Goal: Task Accomplishment & Management: Manage account settings

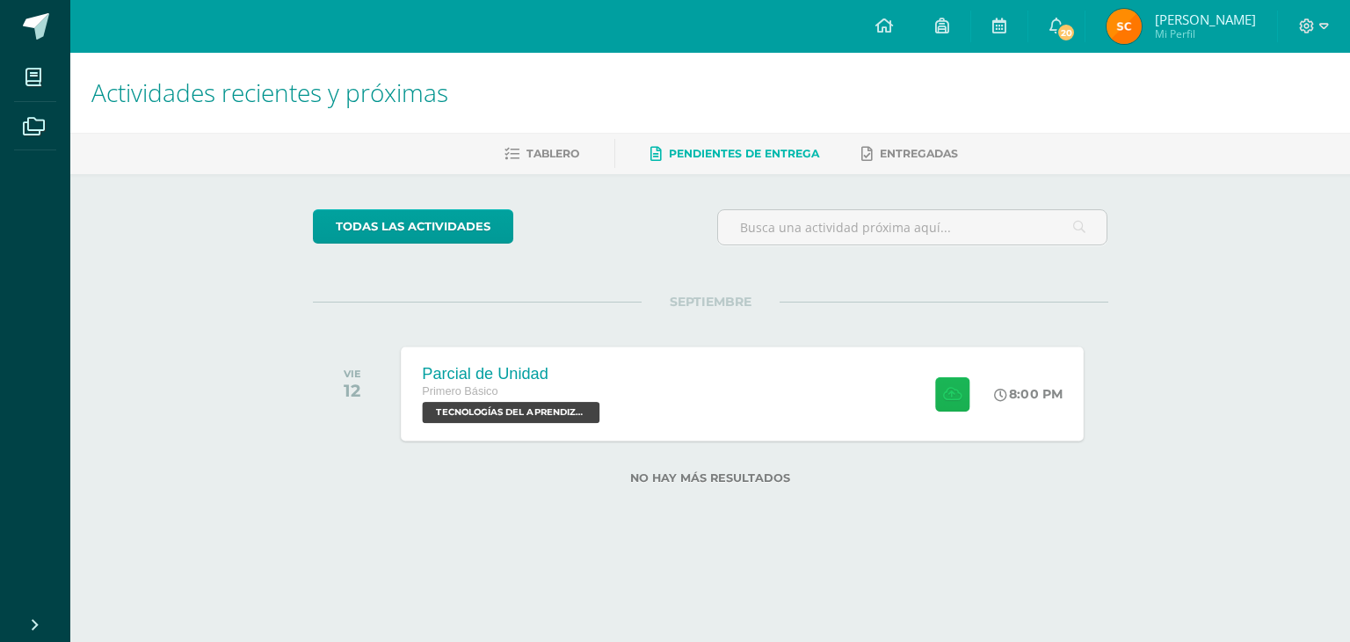
click at [949, 402] on button at bounding box center [952, 393] width 34 height 34
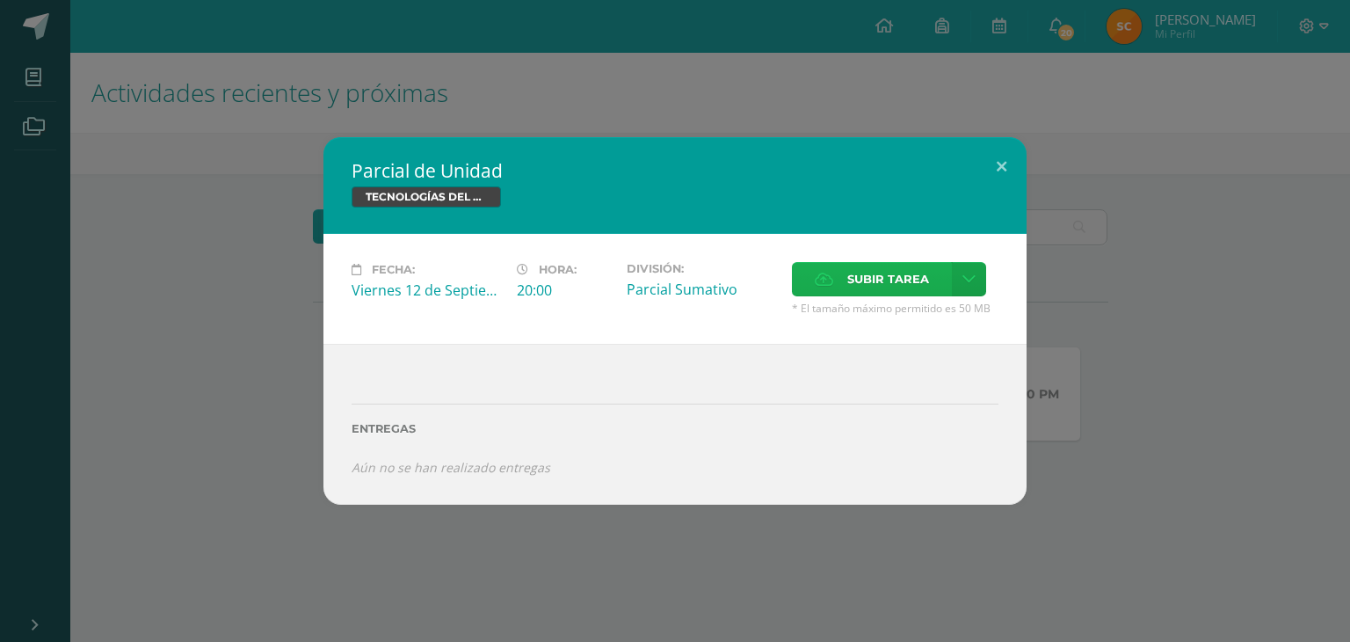
click at [895, 287] on span "Subir tarea" at bounding box center [888, 279] width 82 height 33
click at [0, 0] on input "Subir tarea" at bounding box center [0, 0] width 0 height 0
click at [908, 264] on span "Subir tarea" at bounding box center [888, 279] width 82 height 33
click at [0, 0] on input "Subir tarea" at bounding box center [0, 0] width 0 height 0
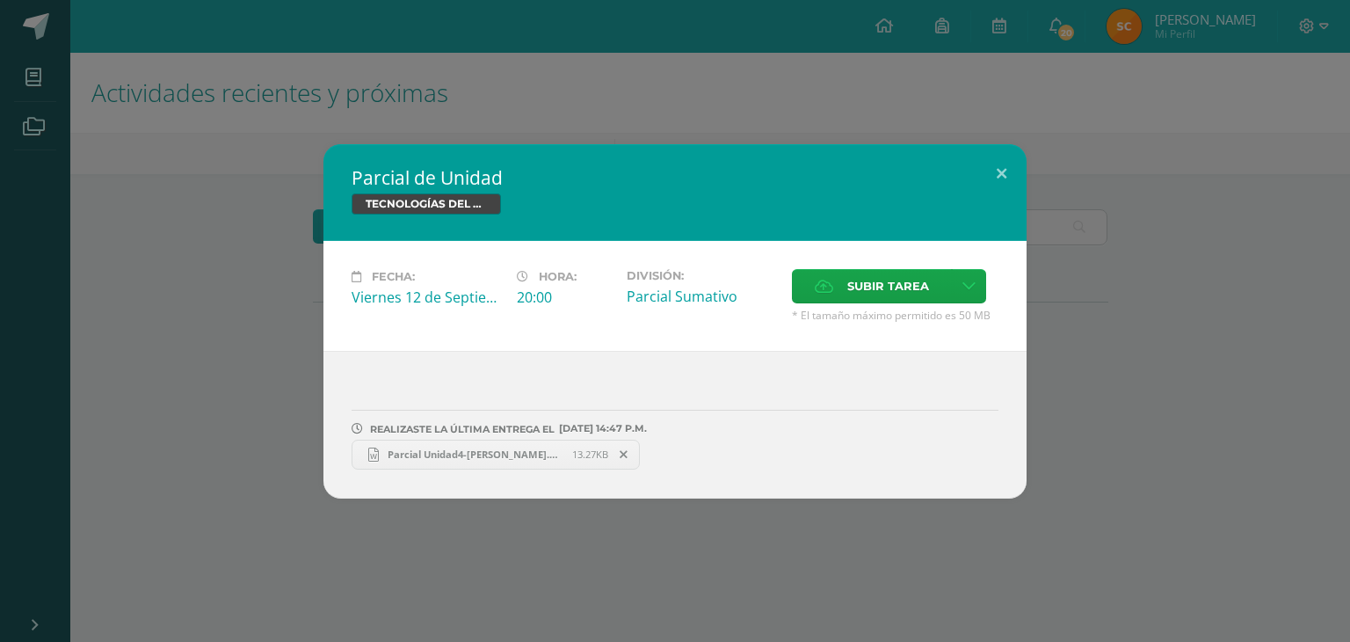
click at [495, 451] on span "Parcial Unidad4-Sonia Chiyal.docx" at bounding box center [475, 453] width 193 height 13
click at [620, 454] on icon at bounding box center [624, 454] width 8 height 12
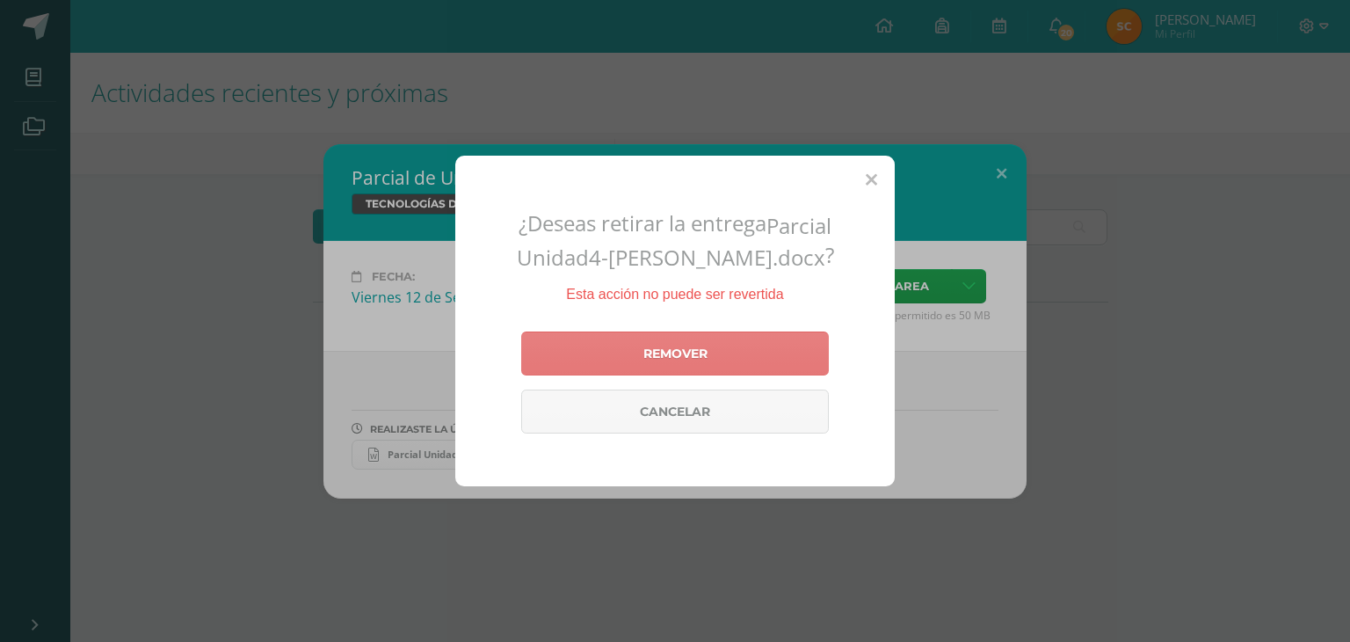
click at [717, 342] on link "Remover" at bounding box center [675, 353] width 308 height 44
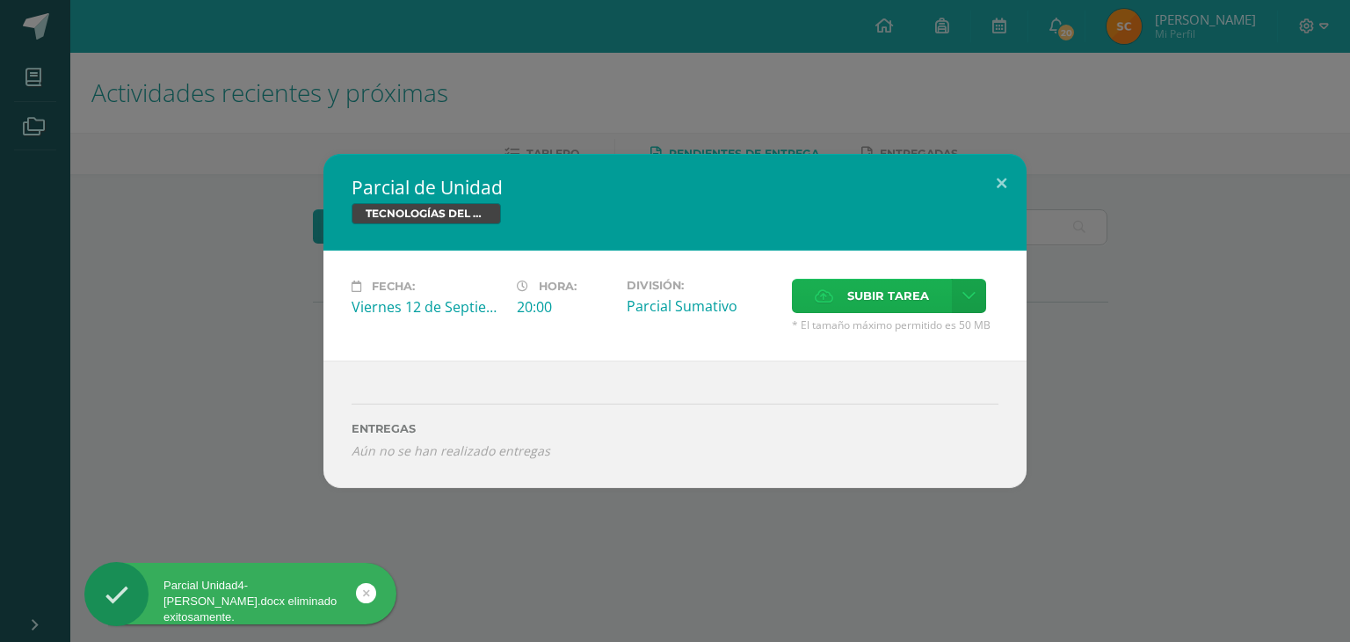
click at [854, 287] on span "Subir tarea" at bounding box center [888, 295] width 82 height 33
click at [0, 0] on input "Subir tarea" at bounding box center [0, 0] width 0 height 0
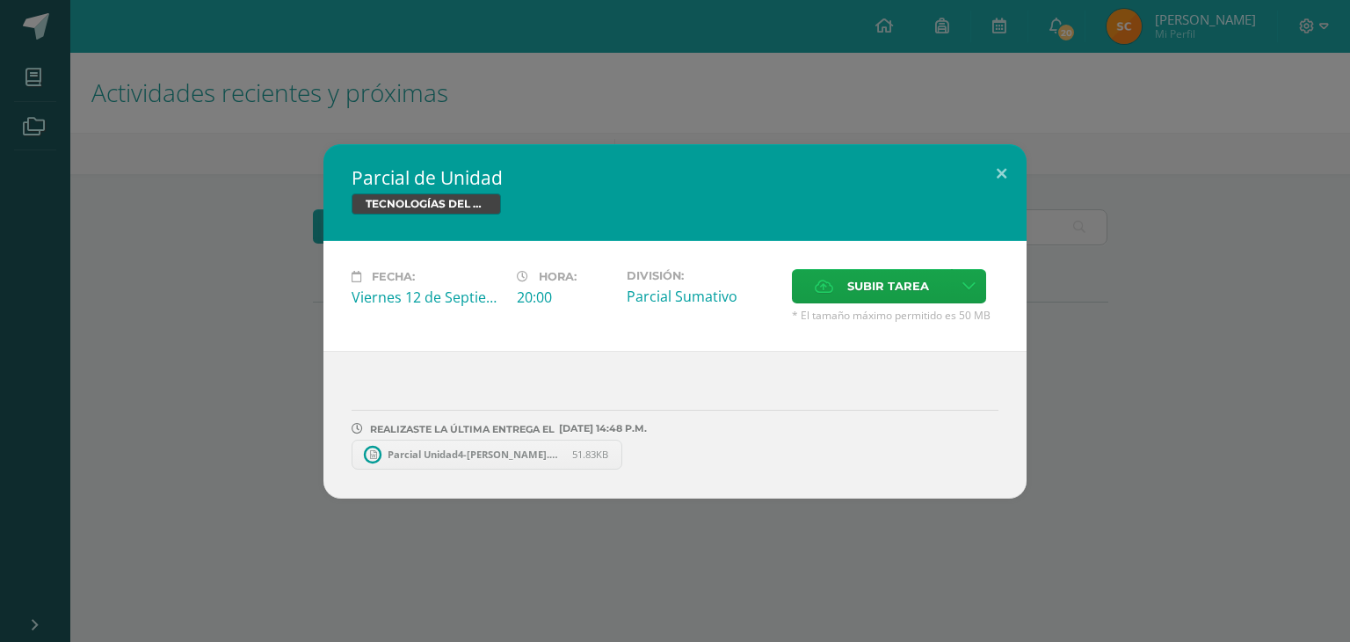
click at [395, 447] on span "Parcial Unidad4-Sonia Chiyal.docx" at bounding box center [475, 453] width 193 height 13
click at [1004, 172] on button at bounding box center [1001, 174] width 50 height 60
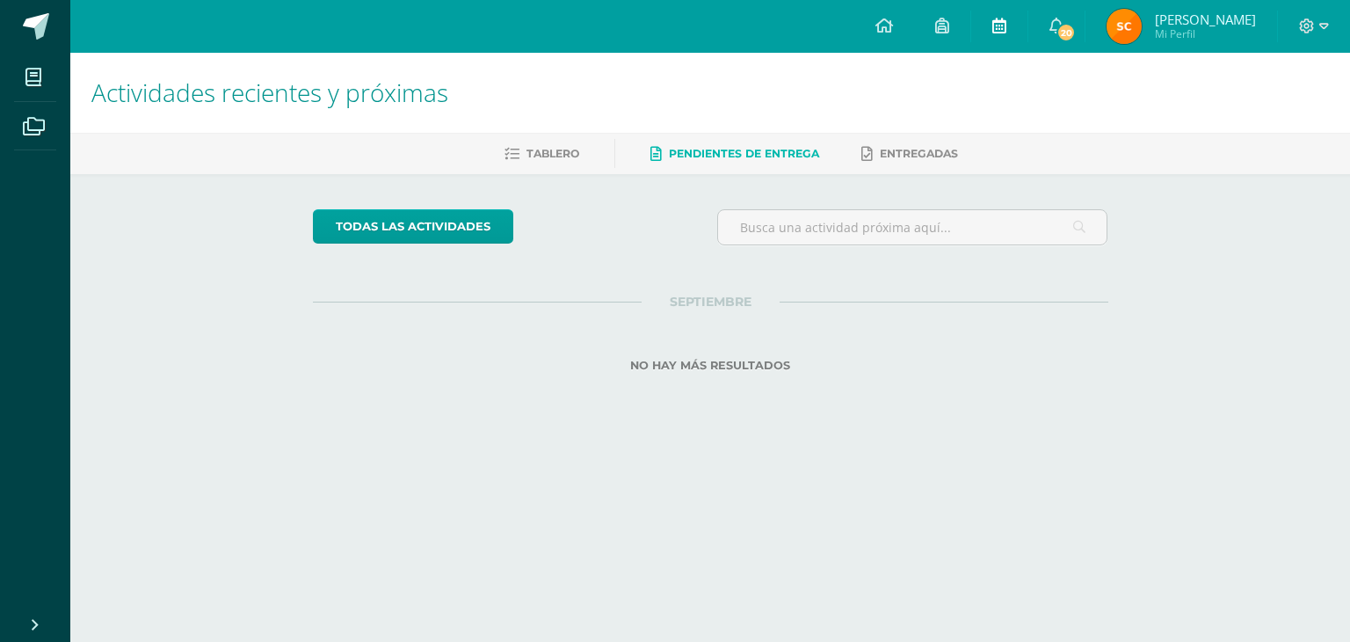
click at [1006, 30] on icon at bounding box center [999, 26] width 14 height 16
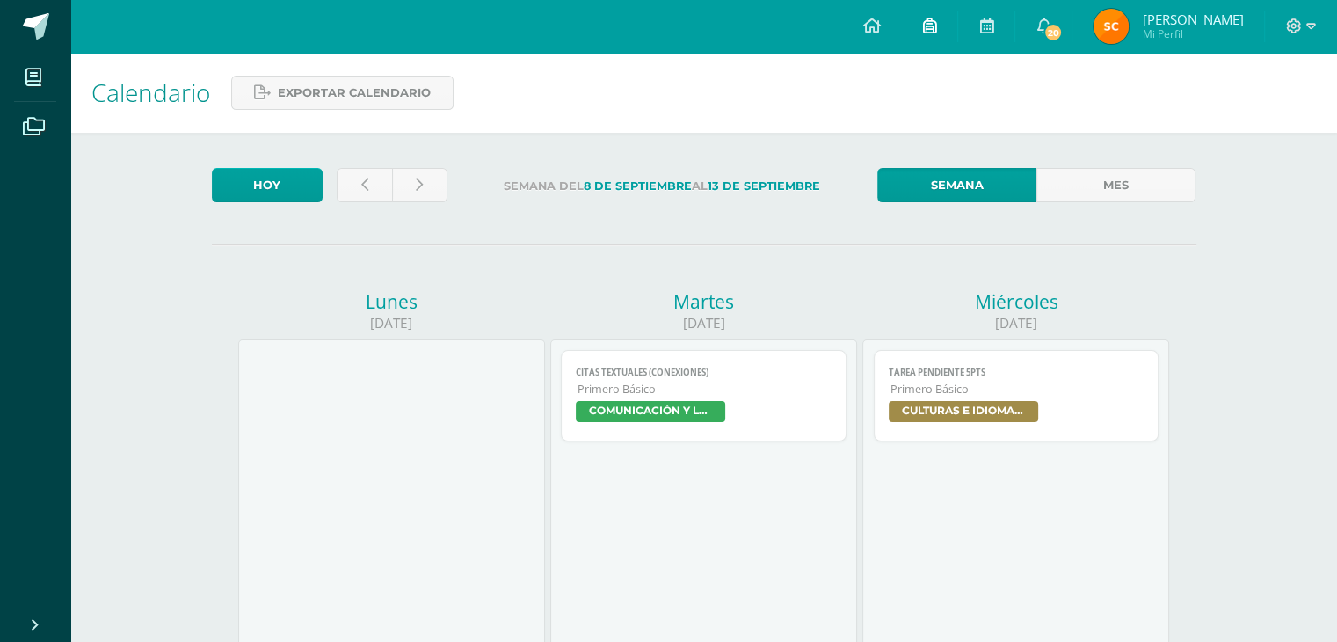
click at [940, 19] on link at bounding box center [929, 26] width 56 height 53
click at [886, 29] on link at bounding box center [871, 26] width 60 height 53
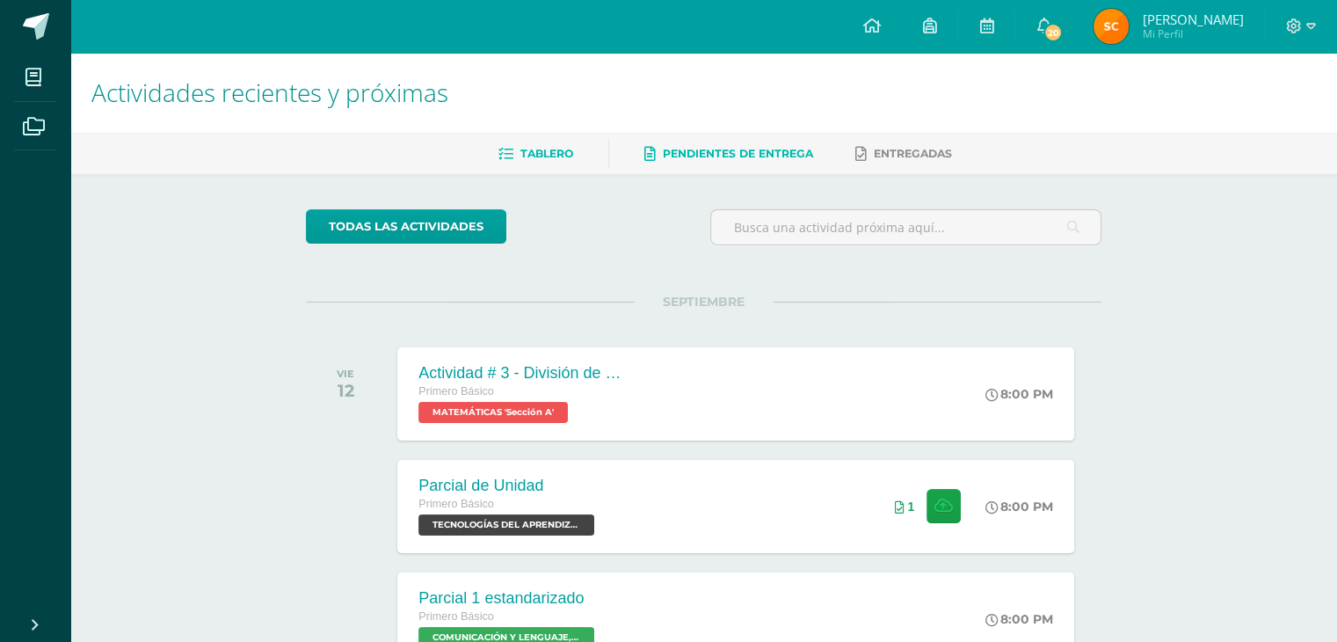
click at [741, 153] on span "Pendientes de entrega" at bounding box center [738, 153] width 150 height 13
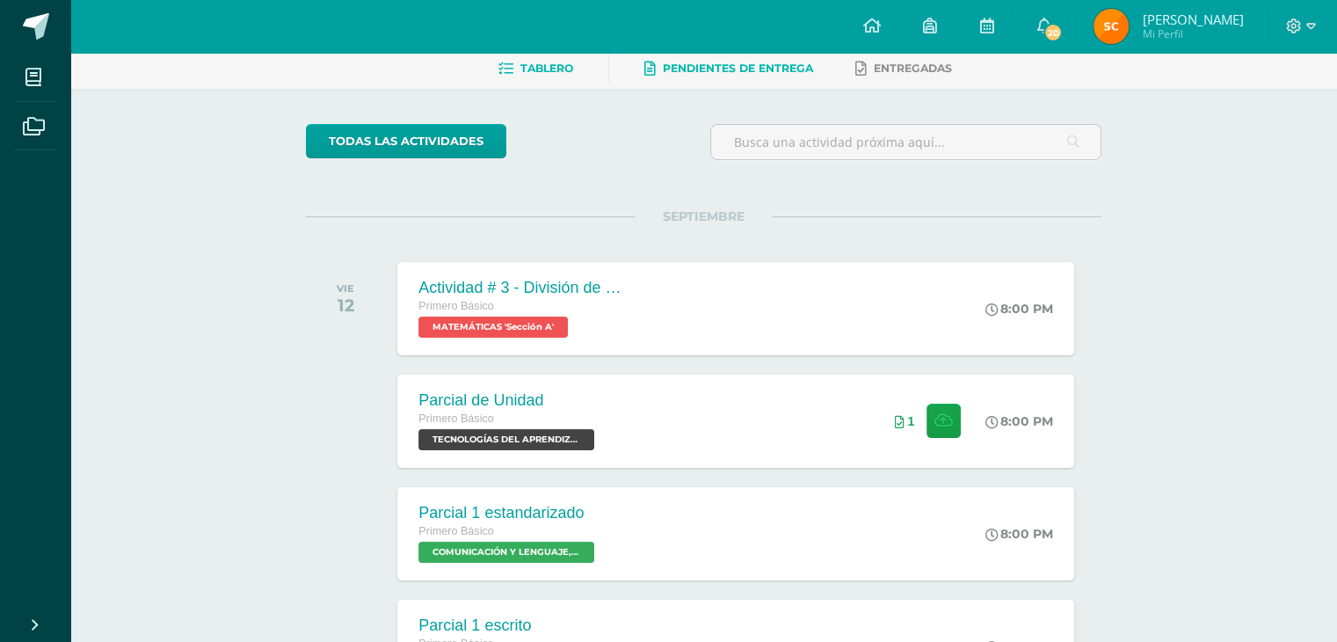
scroll to position [88, 0]
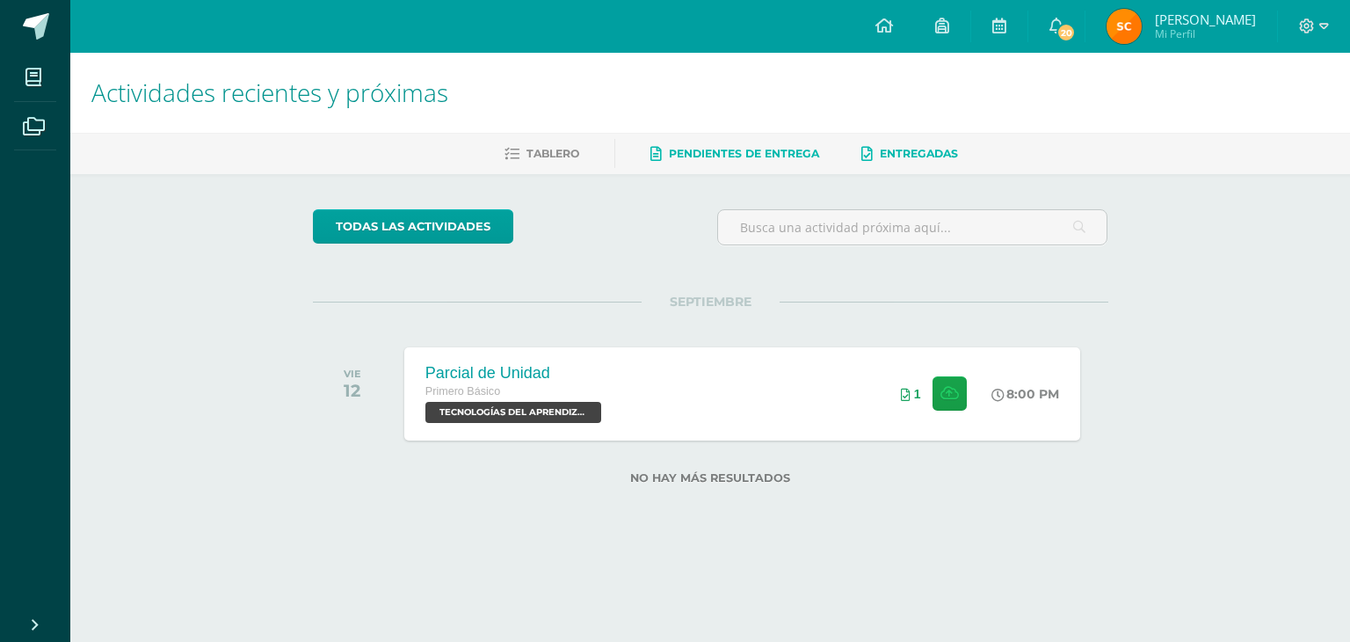
click at [890, 148] on span "Entregadas" at bounding box center [919, 153] width 78 height 13
click at [566, 149] on span "Tablero" at bounding box center [552, 153] width 53 height 13
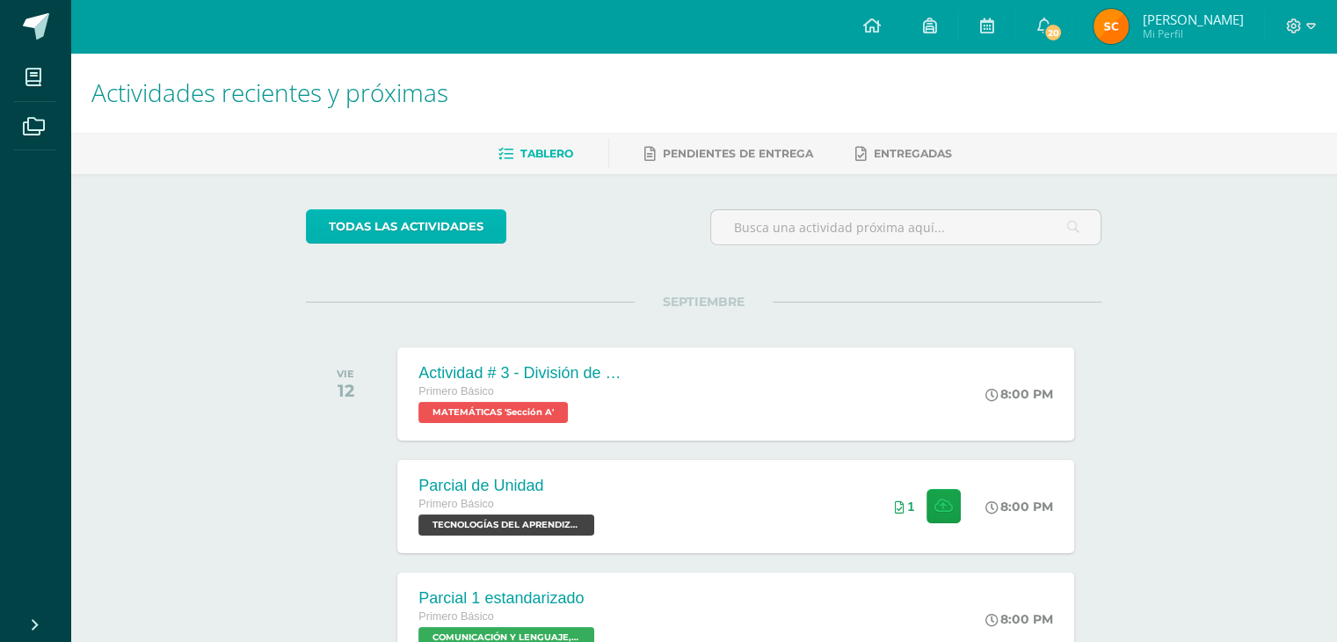
click at [468, 215] on link "todas las Actividades" at bounding box center [406, 226] width 200 height 34
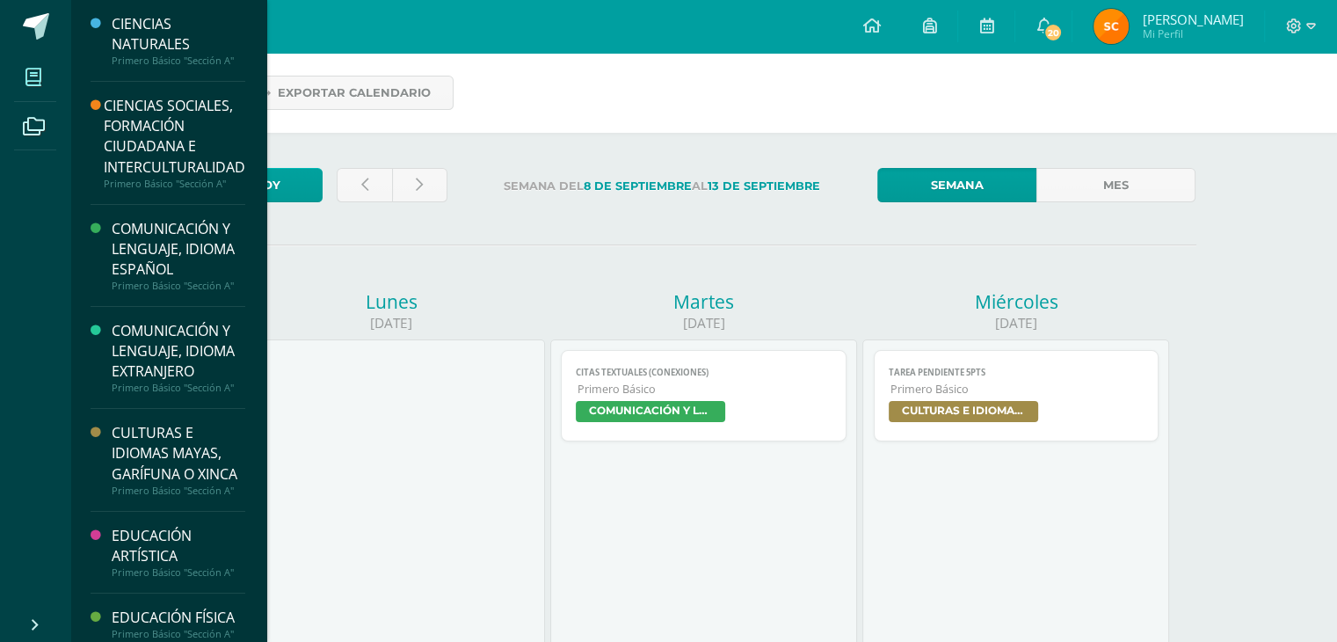
click at [28, 83] on icon at bounding box center [33, 78] width 16 height 18
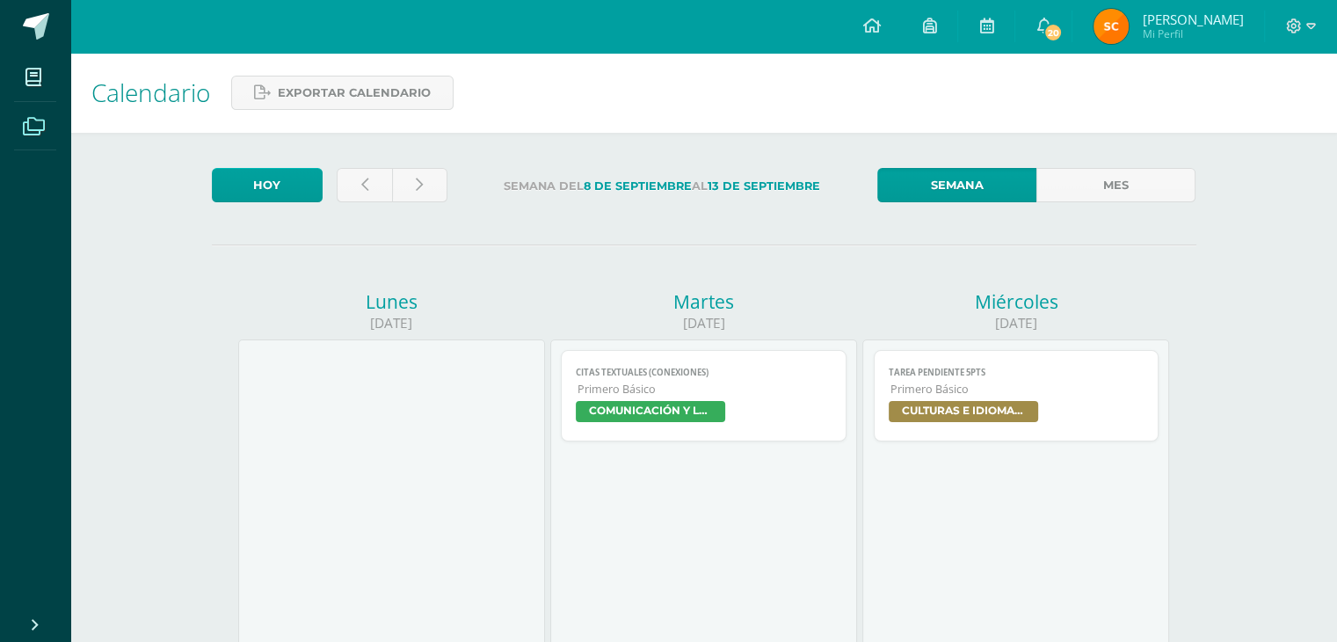
click at [32, 132] on icon at bounding box center [34, 127] width 22 height 18
click at [32, 131] on icon at bounding box center [34, 127] width 22 height 18
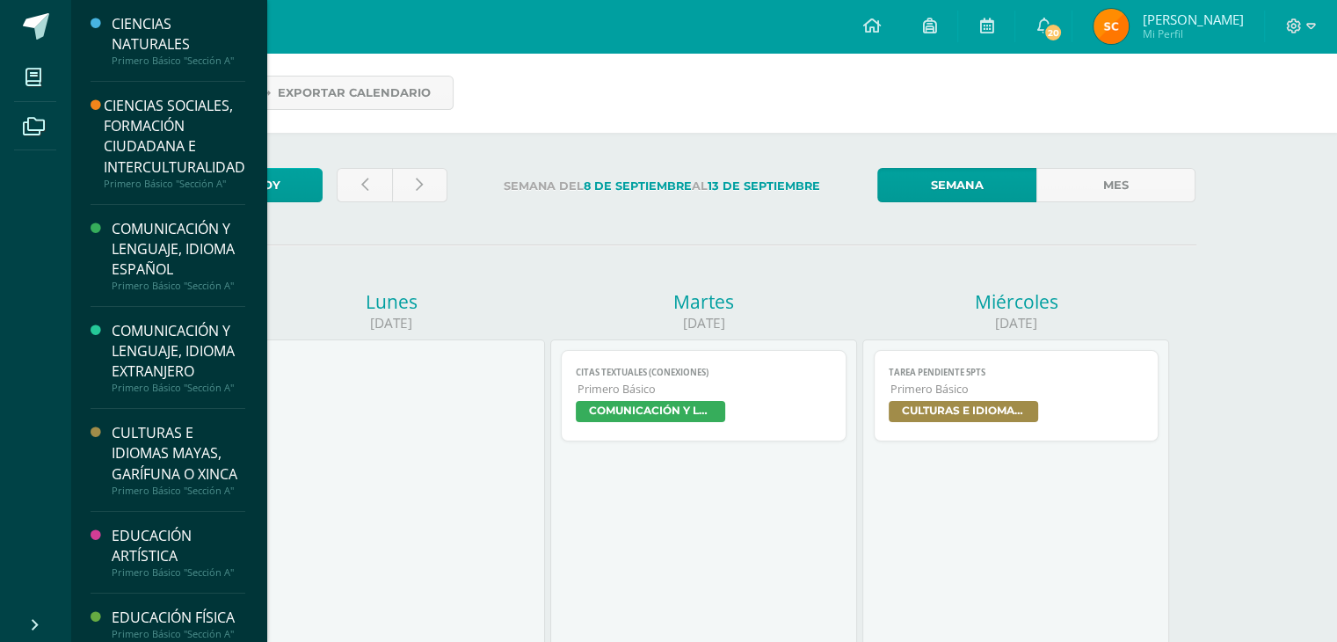
click at [161, 150] on div "CIENCIAS SOCIALES, FORMACIÓN CIUDADANA E INTERCULTURALIDAD" at bounding box center [174, 136] width 141 height 81
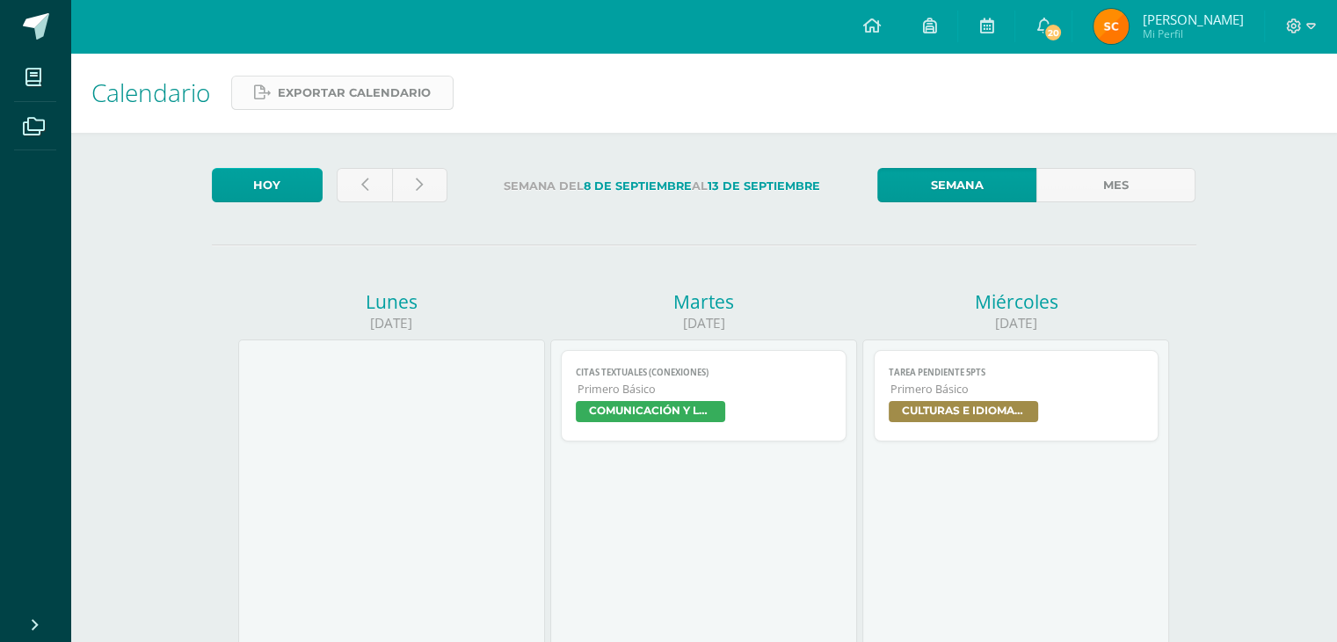
click at [300, 81] on span "Exportar calendario" at bounding box center [354, 92] width 153 height 33
click at [880, 26] on icon at bounding box center [871, 26] width 18 height 16
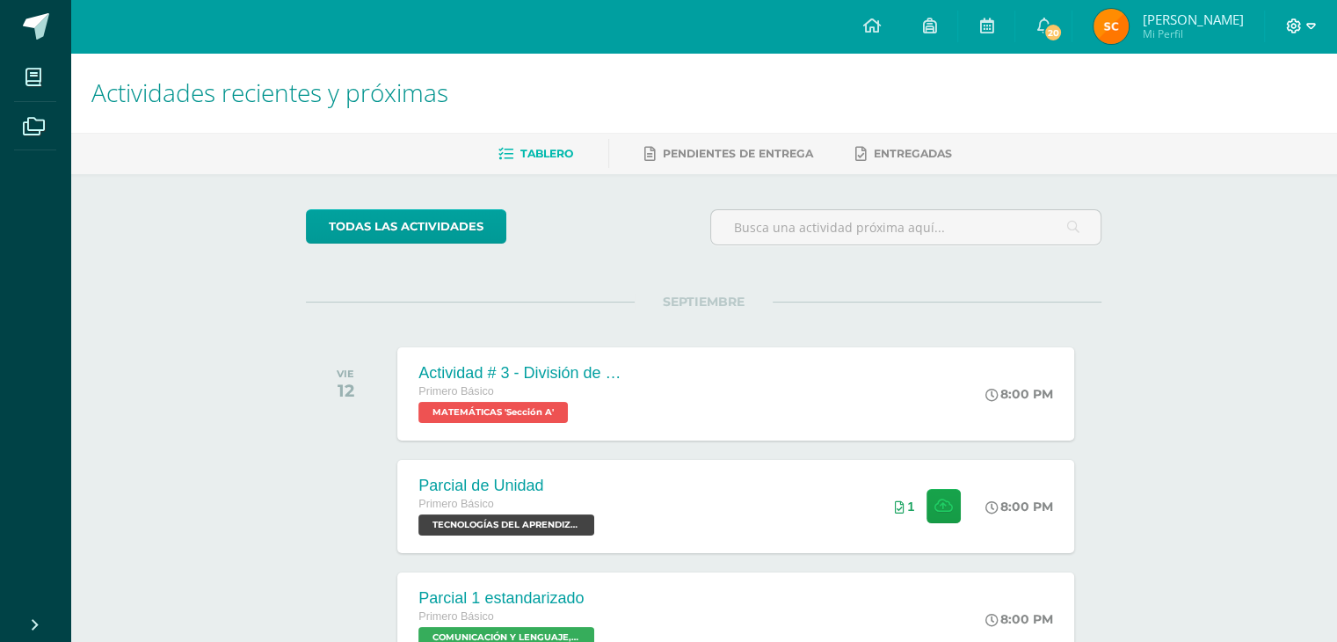
click at [1308, 29] on icon at bounding box center [1311, 26] width 10 height 16
drag, startPoint x: 1114, startPoint y: 86, endPoint x: 1140, endPoint y: 31, distance: 61.0
click at [1111, 75] on h1 "Actividades recientes y próximas" at bounding box center [703, 93] width 1224 height 80
click at [1128, 25] on img at bounding box center [1110, 26] width 35 height 35
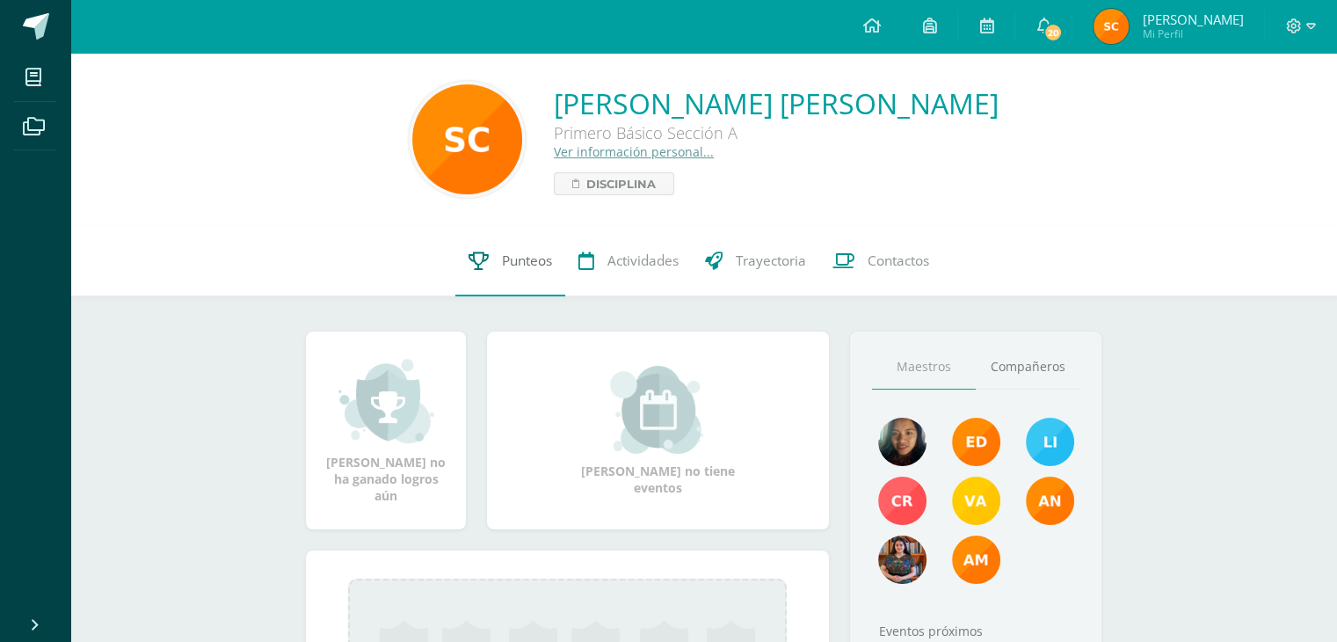
click at [532, 266] on span "Punteos" at bounding box center [527, 260] width 50 height 18
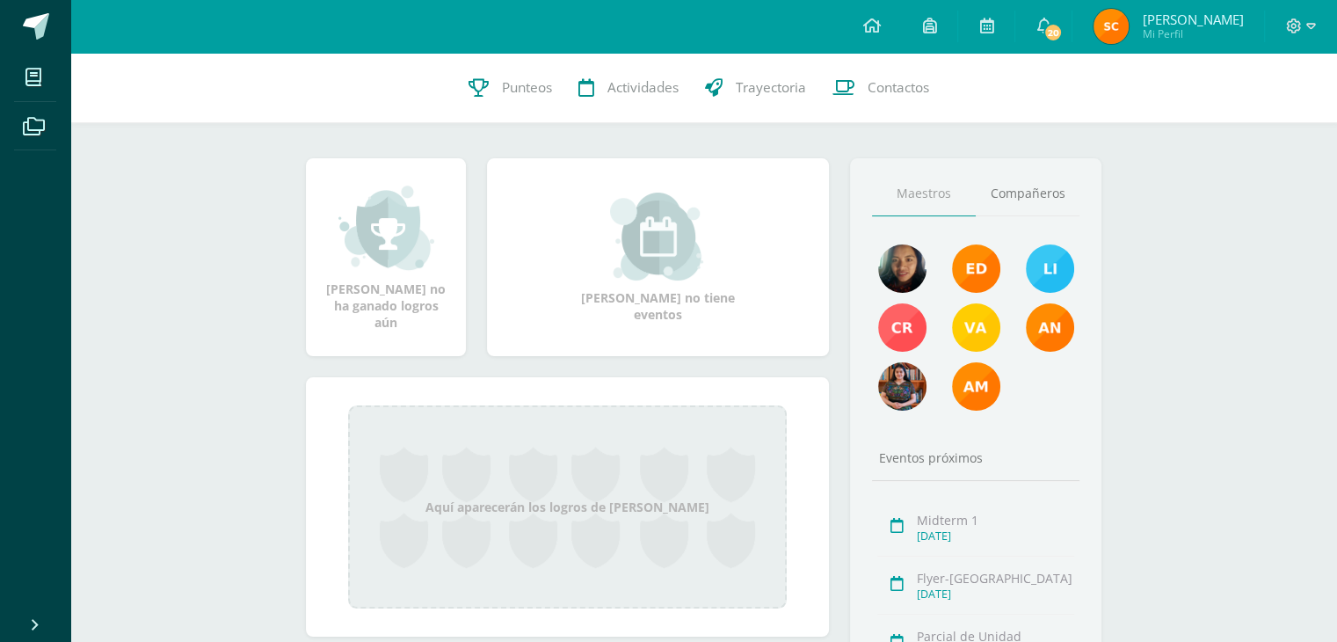
scroll to position [176, 0]
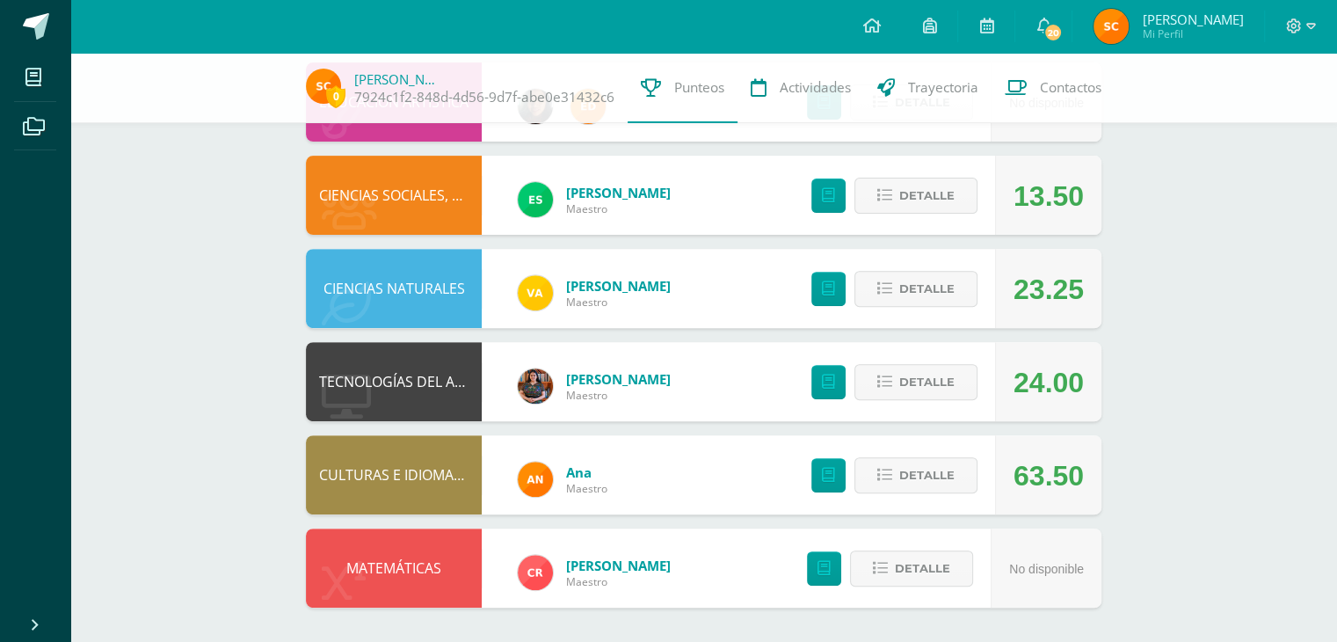
scroll to position [588, 0]
drag, startPoint x: 579, startPoint y: 534, endPoint x: 601, endPoint y: 548, distance: 25.6
click at [600, 548] on div "[PERSON_NAME]" at bounding box center [594, 571] width 188 height 79
click at [248, 410] on div "0 [PERSON_NAME] 7924c1f2-848d-4d56-9d7f-abe0e31432c6 Punteos Actividades Trayec…" at bounding box center [703, 53] width 1266 height 1177
click at [904, 477] on span "Detalle" at bounding box center [926, 474] width 55 height 33
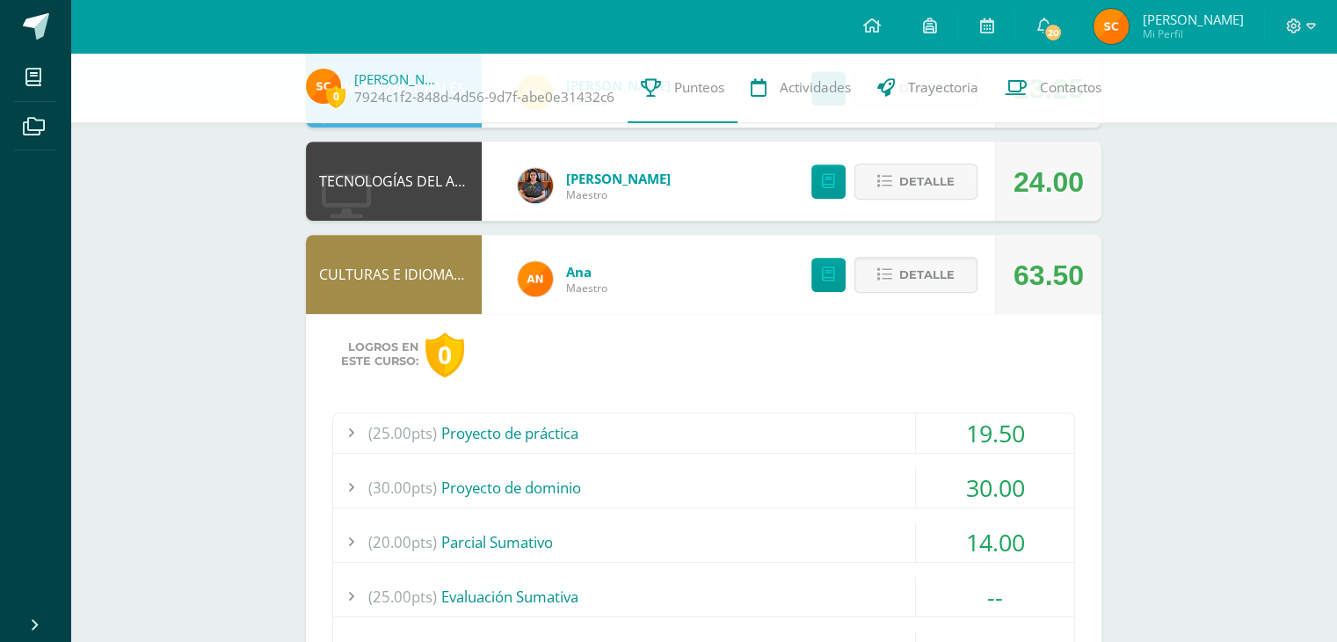
scroll to position [770, 0]
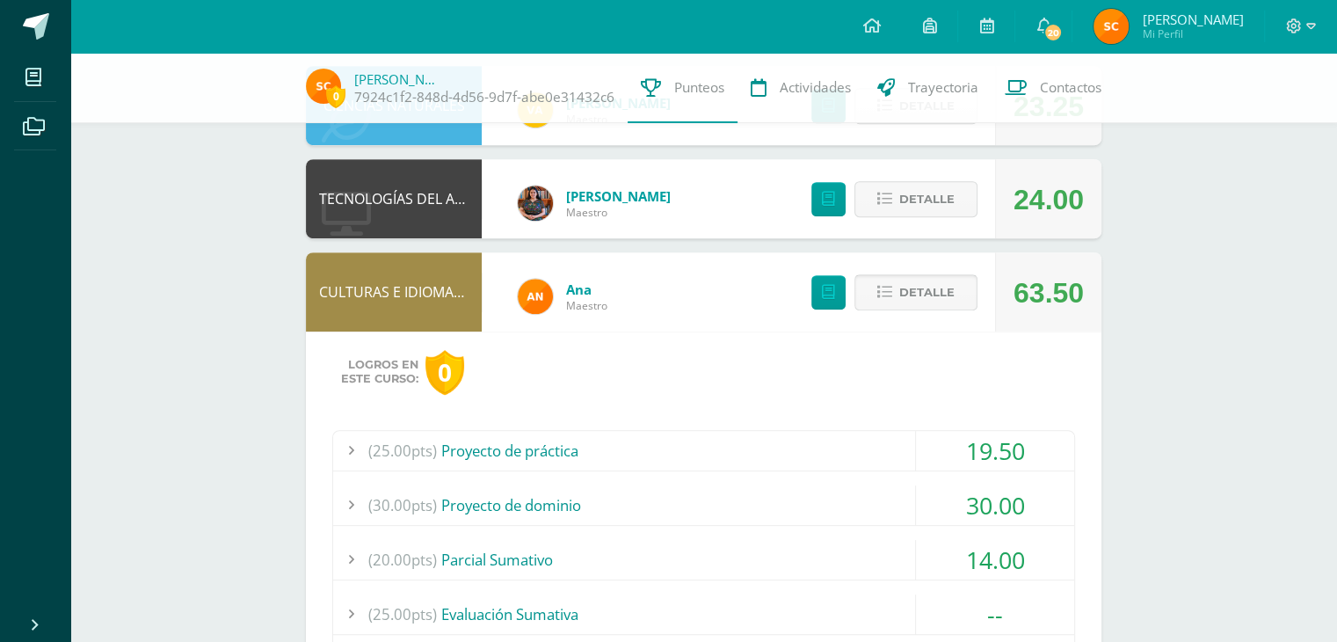
click at [868, 297] on button "Detalle" at bounding box center [915, 292] width 123 height 36
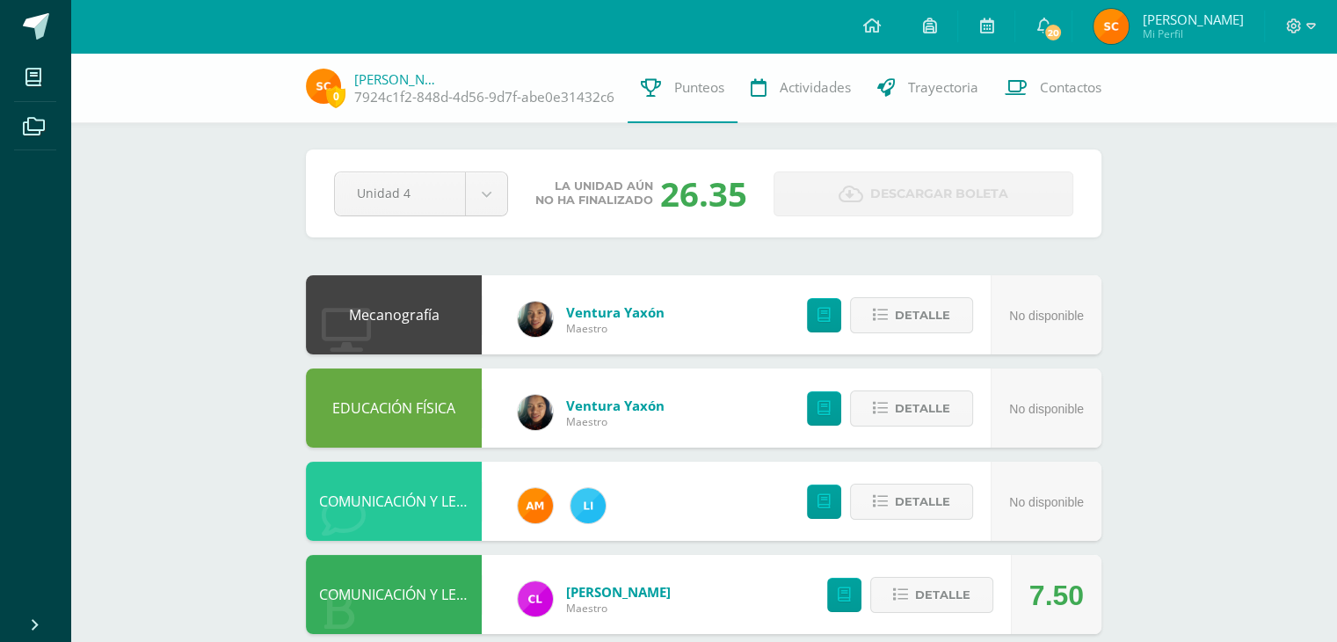
scroll to position [0, 0]
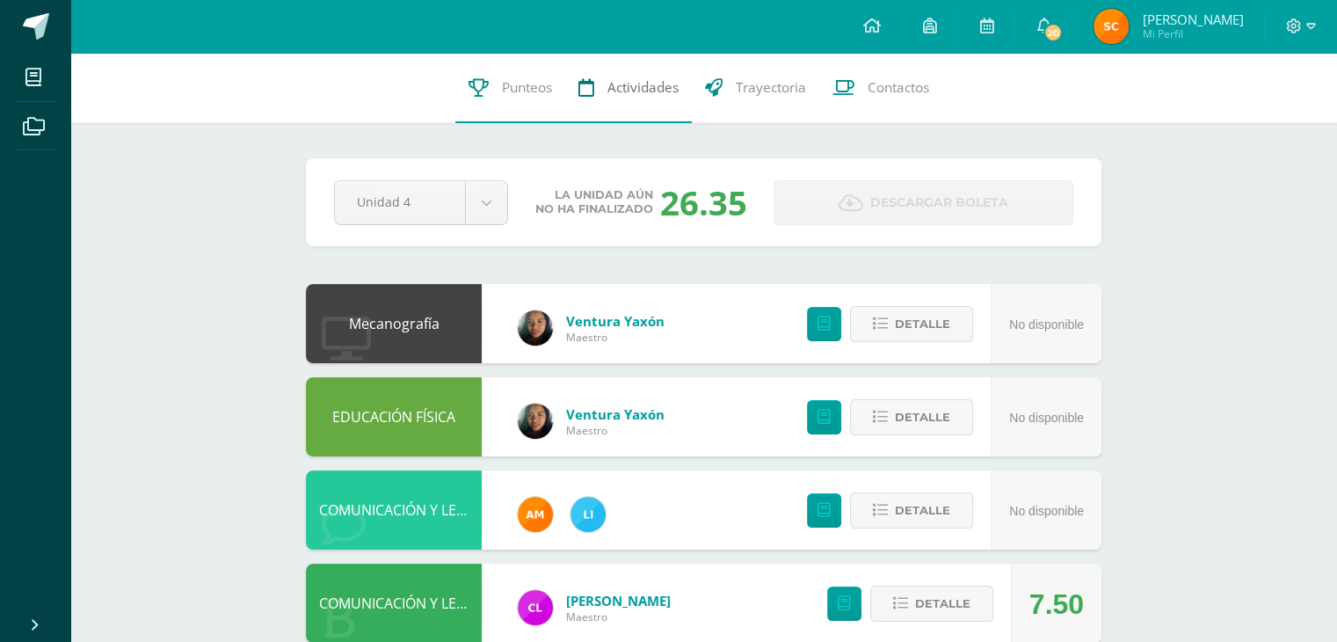
click at [633, 99] on link "Actividades" at bounding box center [628, 88] width 127 height 70
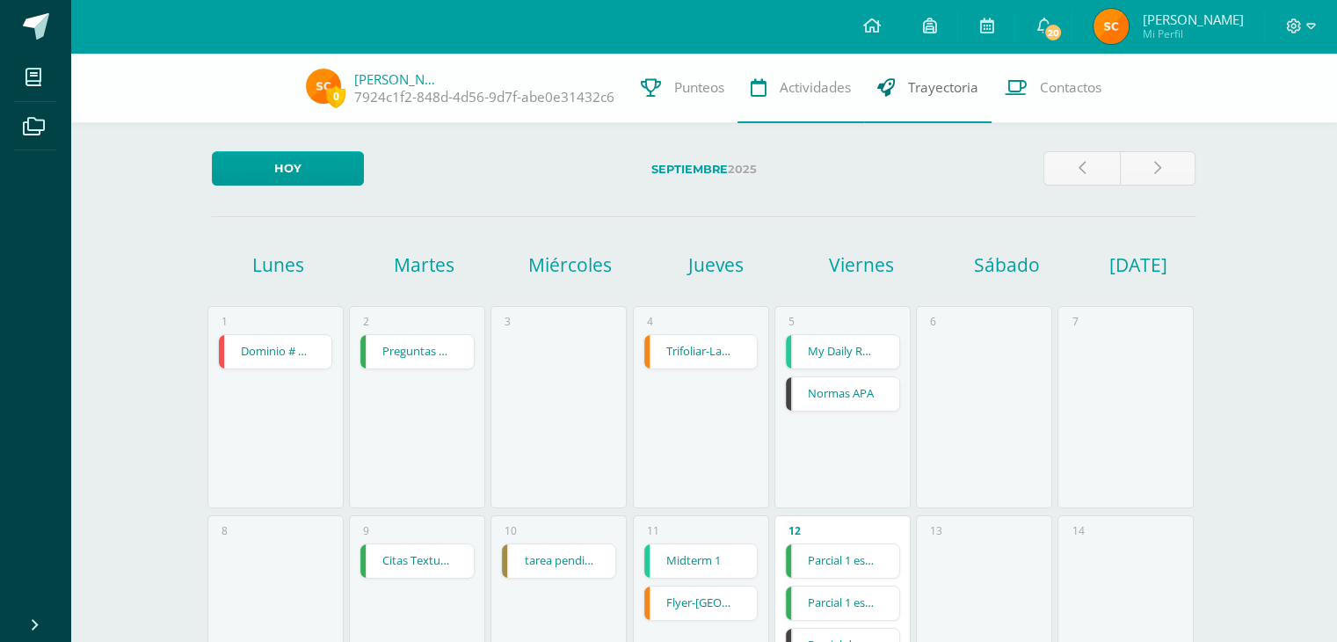
click at [924, 103] on link "Trayectoria" at bounding box center [927, 88] width 127 height 70
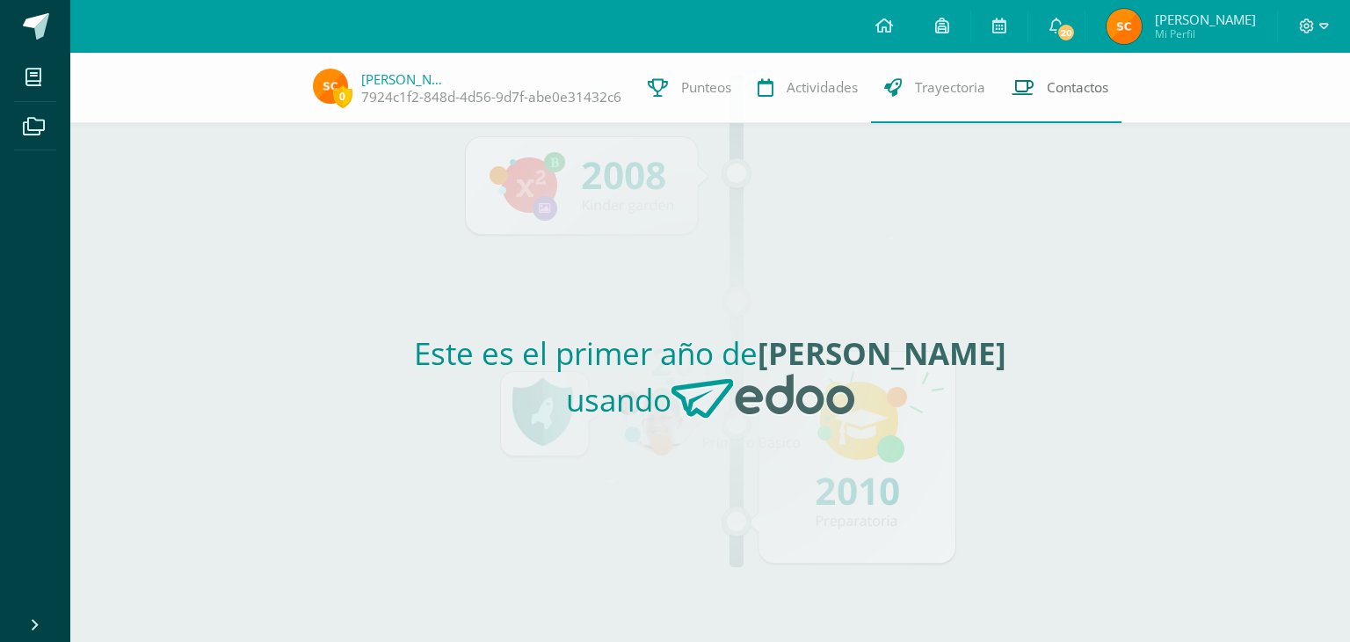
click at [1080, 83] on span "Contactos" at bounding box center [1078, 87] width 62 height 18
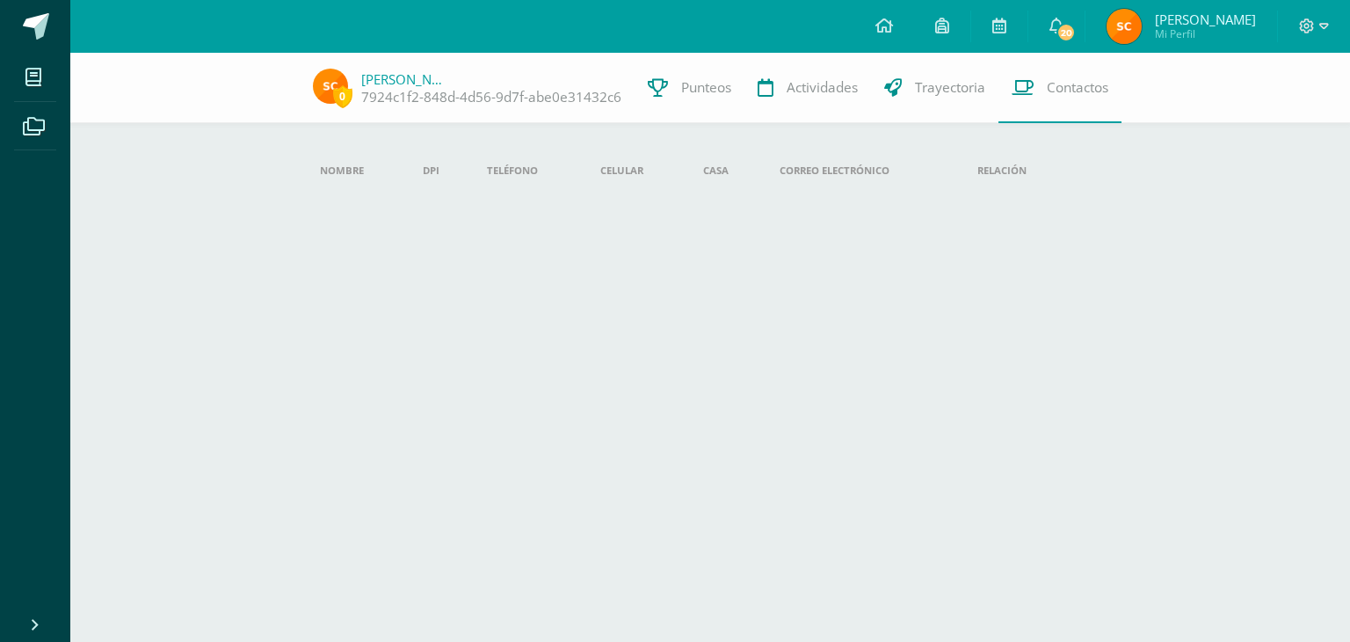
click at [621, 184] on th "Celular" at bounding box center [637, 170] width 102 height 39
click at [703, 80] on span "Punteos" at bounding box center [706, 87] width 50 height 18
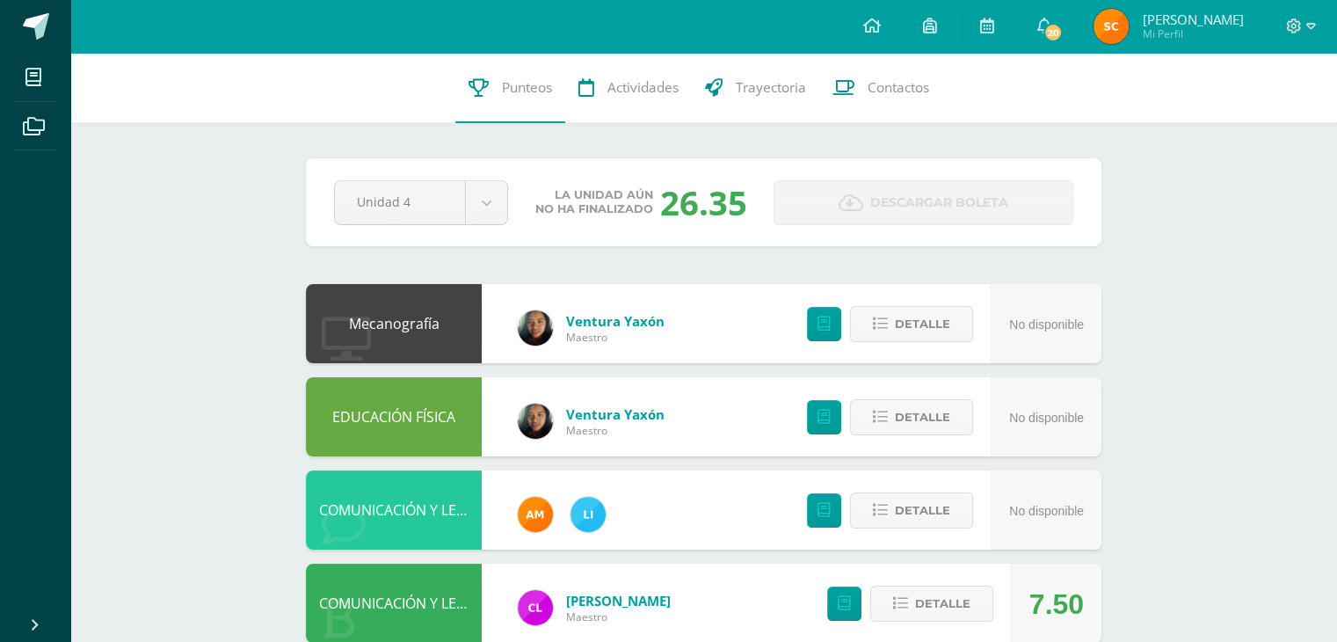
click at [1315, 28] on div at bounding box center [1301, 26] width 72 height 53
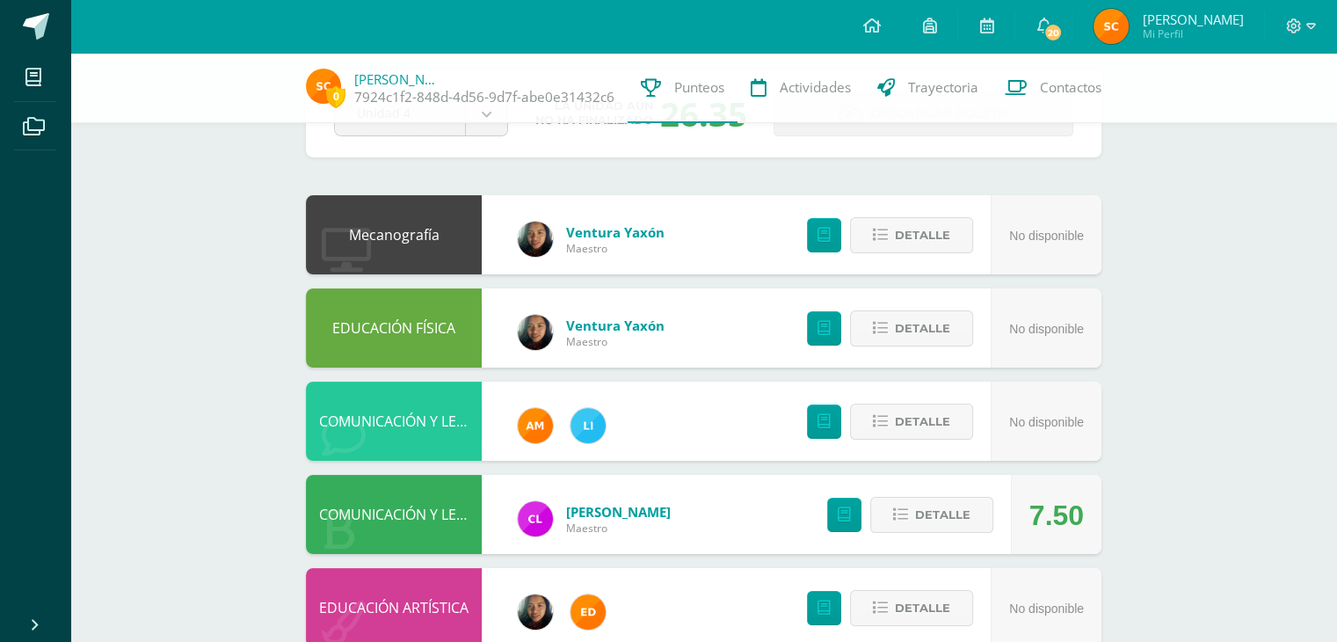
scroll to position [88, 0]
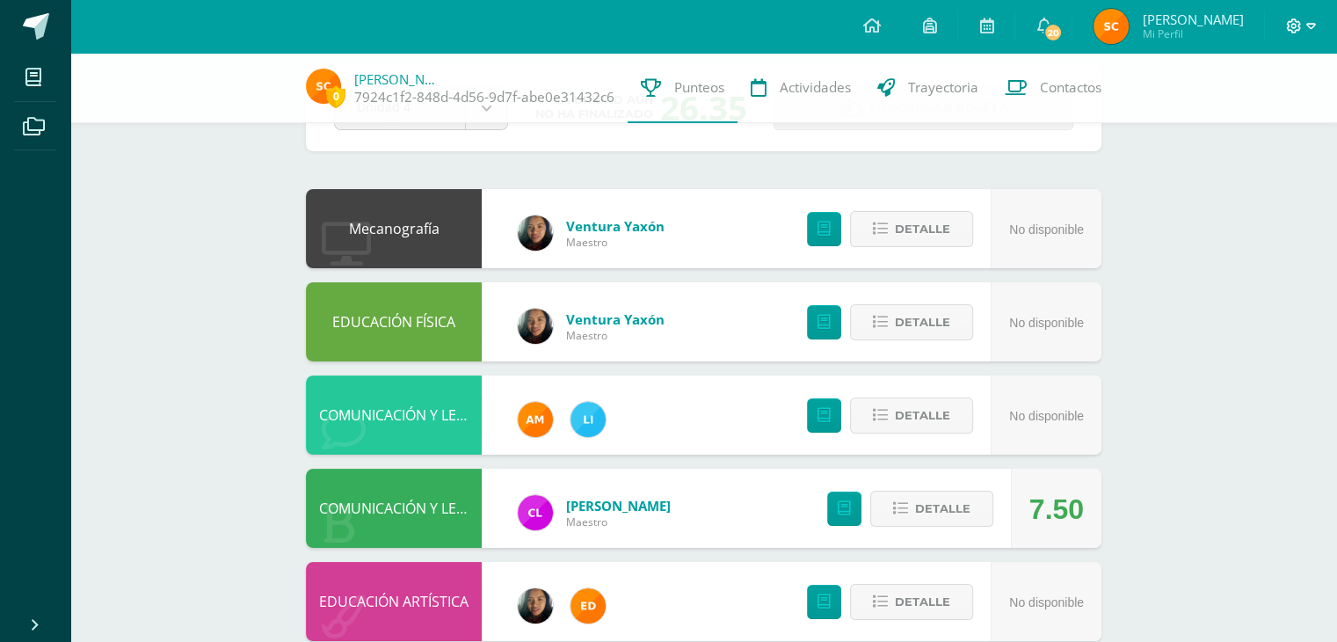
click at [1302, 25] on span at bounding box center [1301, 26] width 30 height 19
click at [1277, 117] on span "Cerrar sesión" at bounding box center [1254, 120] width 79 height 17
